Goal: Book appointment/travel/reservation

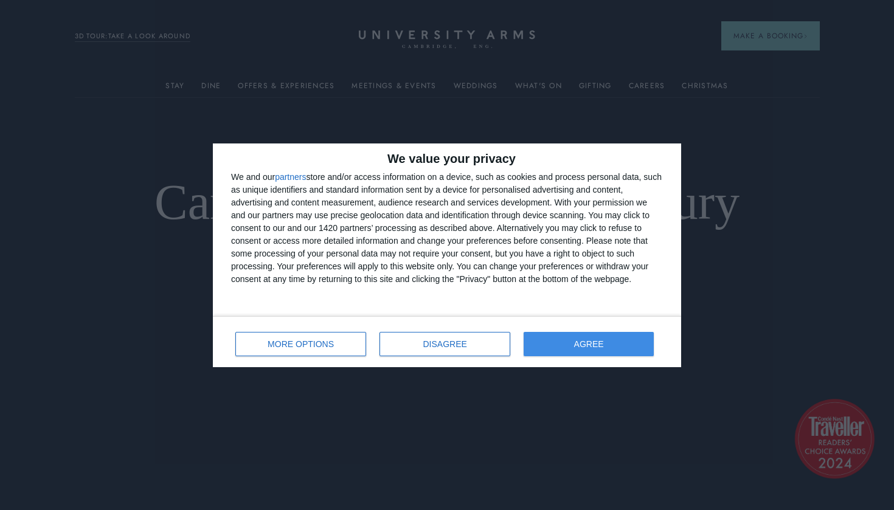
click at [563, 341] on button "AGREE" at bounding box center [589, 344] width 130 height 24
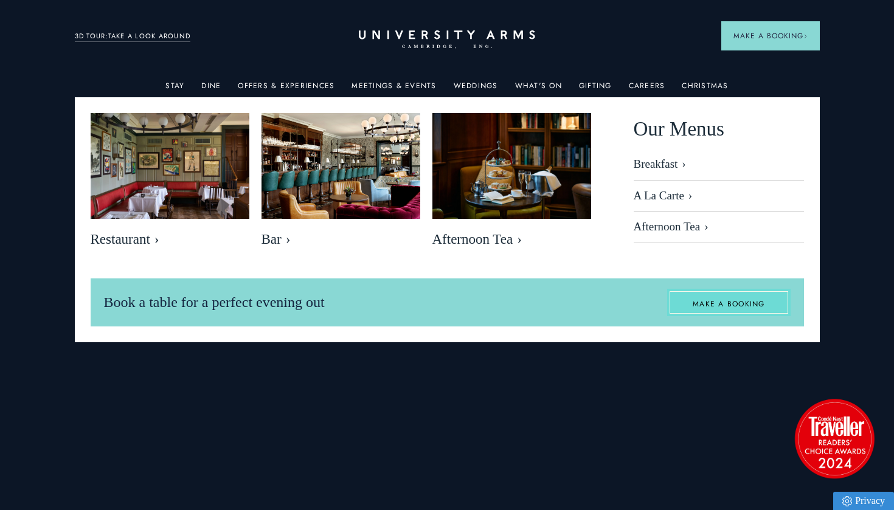
click at [722, 303] on link "MAKE A BOOKING" at bounding box center [728, 303] width 123 height 28
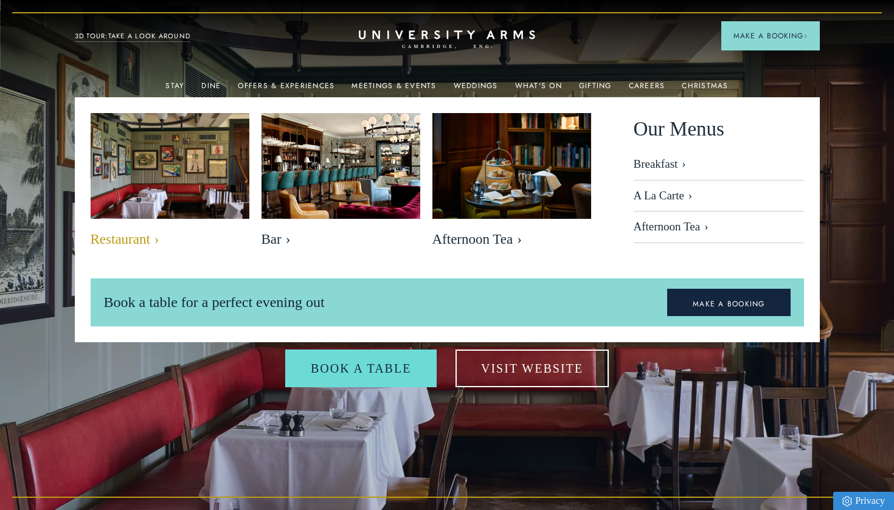
click at [173, 168] on img at bounding box center [169, 166] width 182 height 122
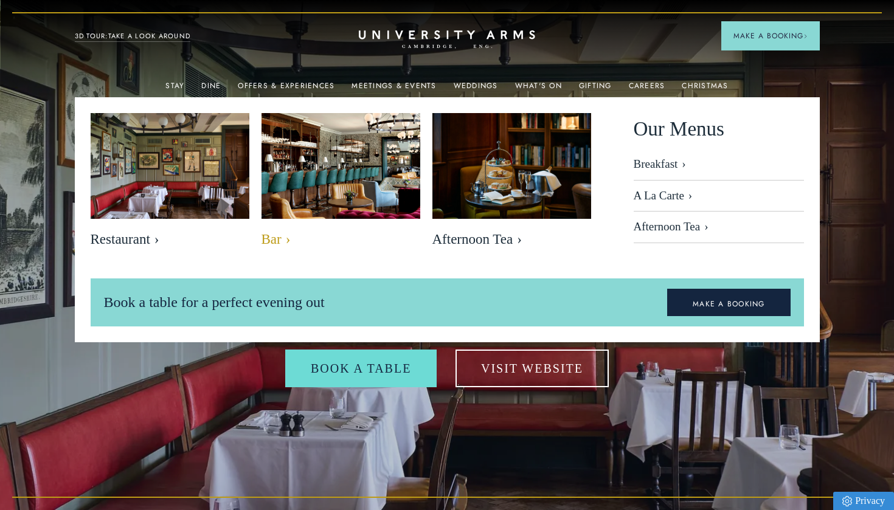
click at [342, 175] on img at bounding box center [340, 166] width 182 height 122
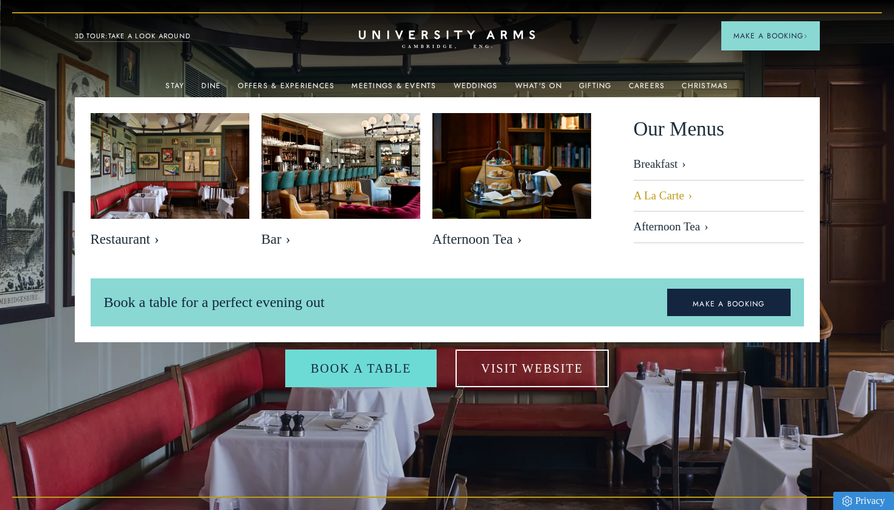
click at [658, 193] on link "A La Carte" at bounding box center [719, 197] width 170 height 32
click at [660, 225] on link "Afternoon Tea" at bounding box center [719, 228] width 170 height 32
click at [658, 165] on link "Breakfast" at bounding box center [719, 169] width 170 height 23
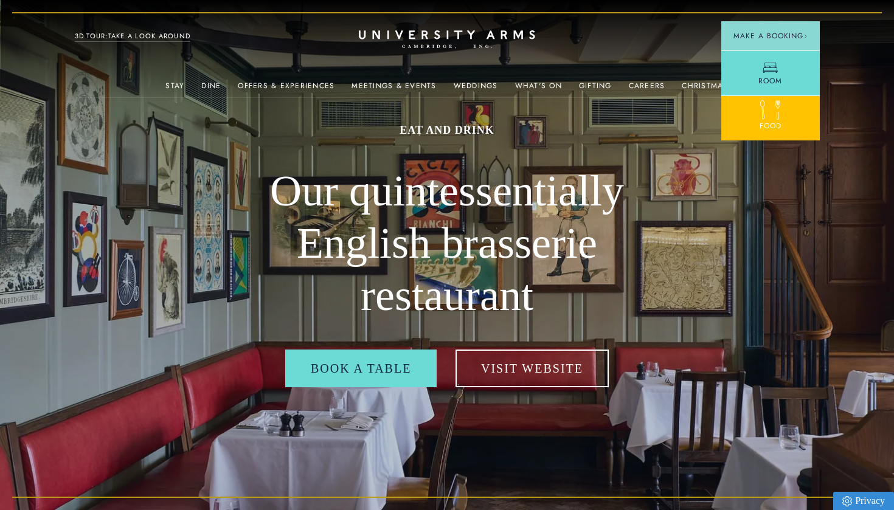
click at [764, 117] on icon at bounding box center [762, 109] width 21 height 21
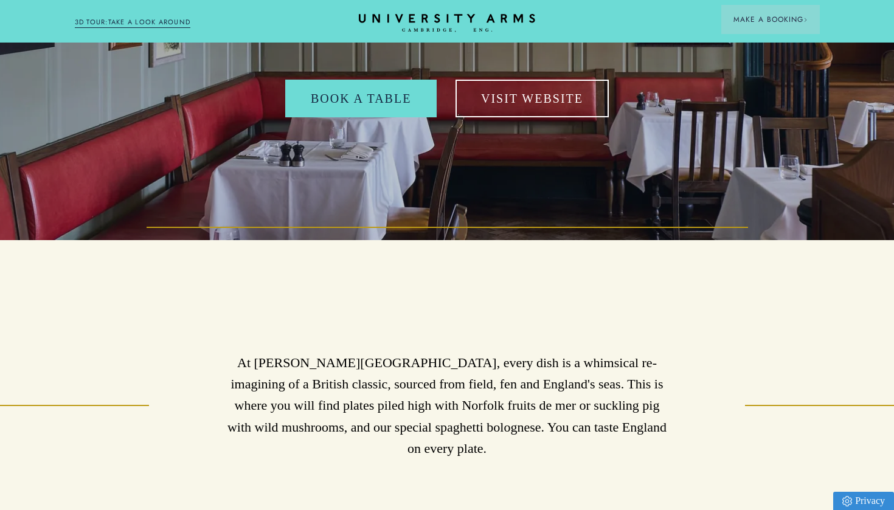
scroll to position [215, 0]
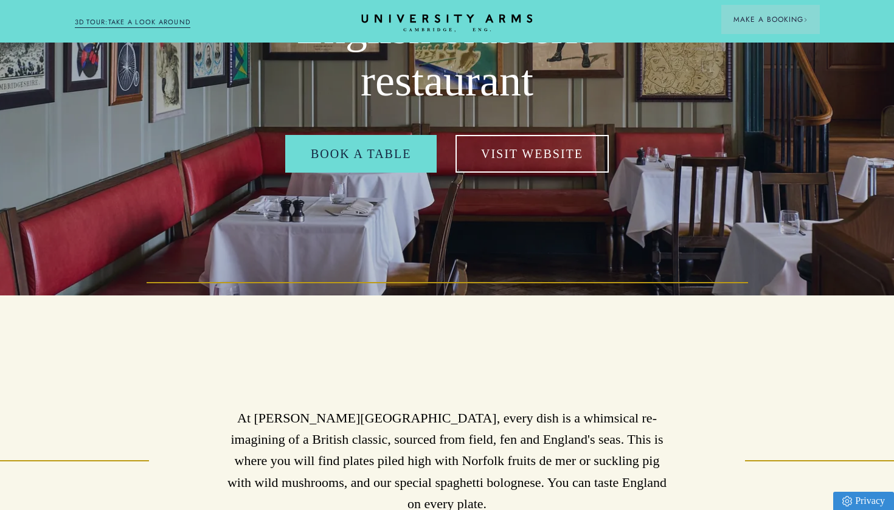
click at [431, 18] on icon "CAMBRIDGE’S LEADING LUXURY HOTEL SINCE [DATE]" at bounding box center [446, 23] width 171 height 18
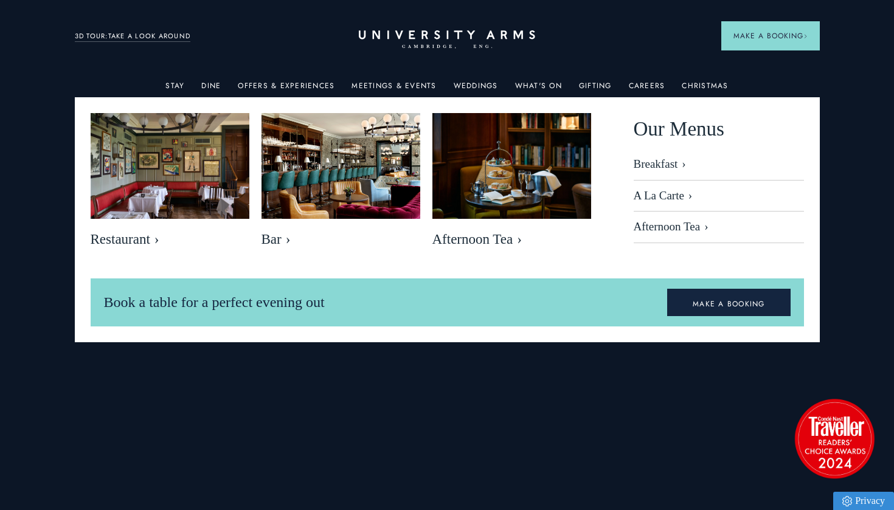
click at [213, 78] on div "Dine" at bounding box center [210, 85] width 19 height 24
click at [219, 92] on link "Dine" at bounding box center [210, 89] width 19 height 16
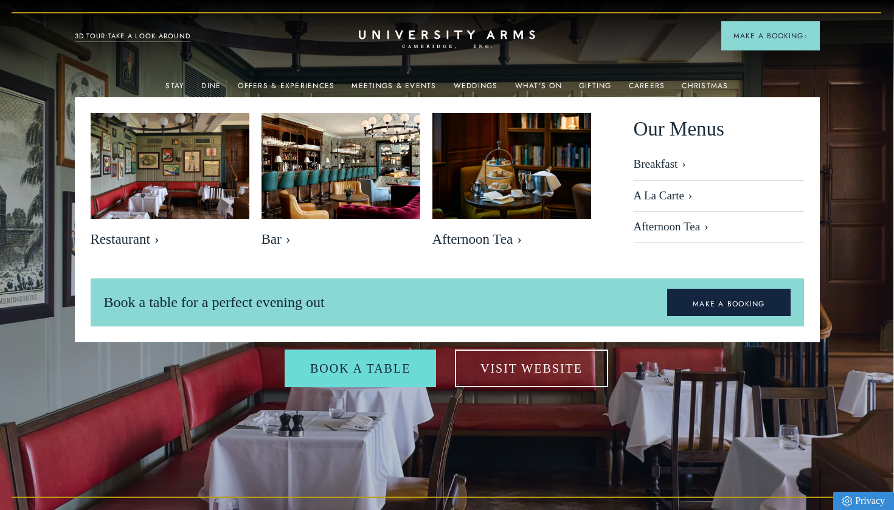
scroll to position [0, 1]
click at [276, 84] on link "Offers & Experiences" at bounding box center [286, 89] width 97 height 16
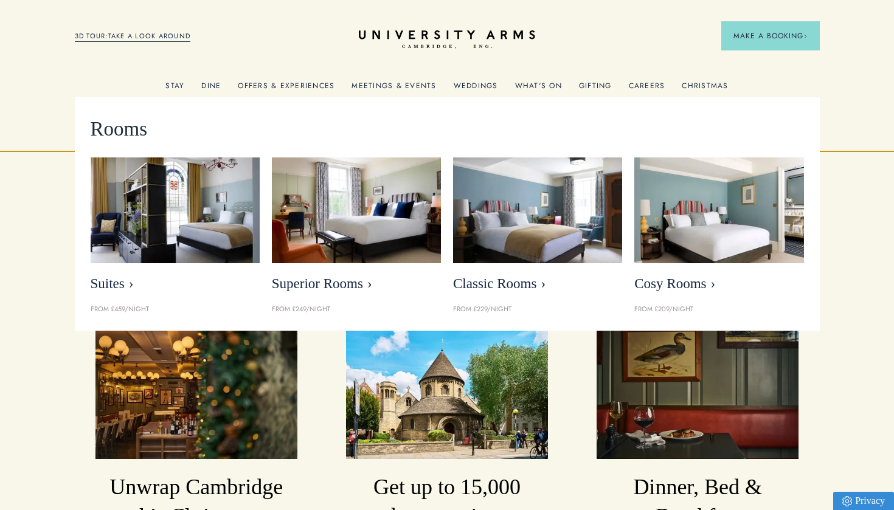
click at [179, 86] on link "Stay" at bounding box center [174, 89] width 19 height 16
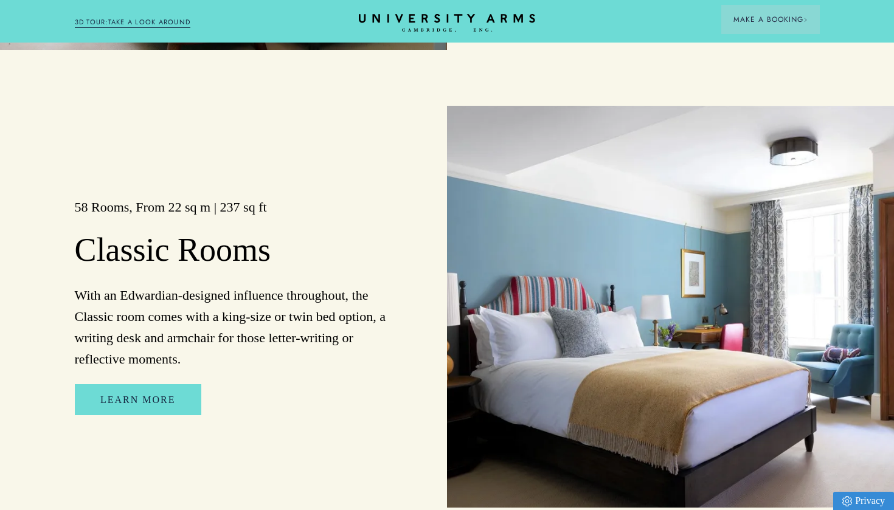
scroll to position [1961, 0]
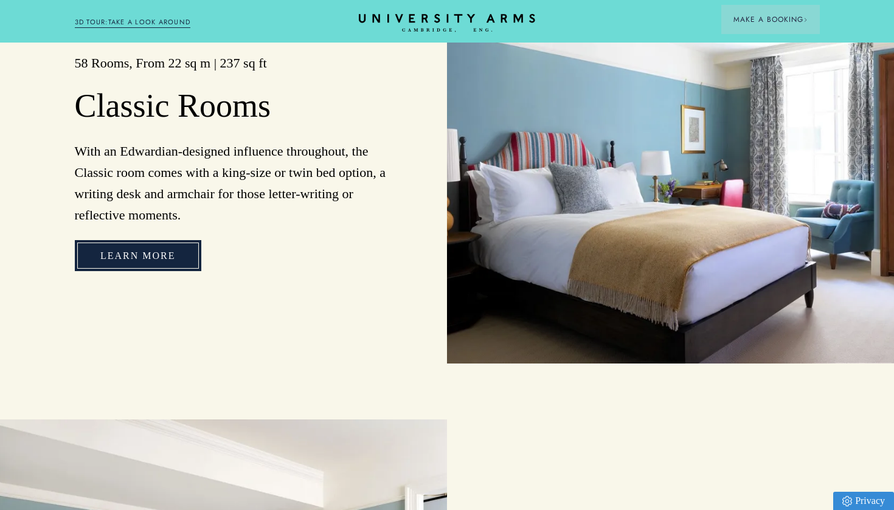
click at [158, 255] on link "Learn More" at bounding box center [138, 256] width 126 height 32
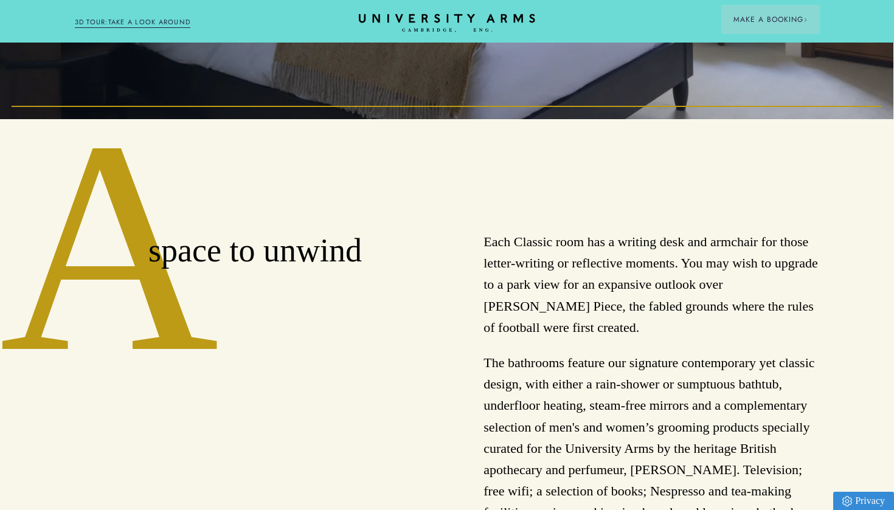
scroll to position [424, 1]
